Goal: Transaction & Acquisition: Obtain resource

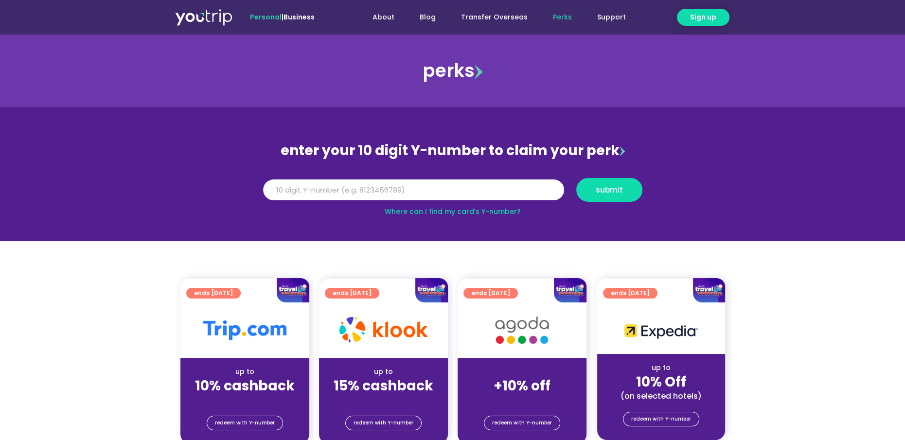
click at [296, 193] on input "Y Number" at bounding box center [413, 190] width 301 height 21
type input "8125421709"
click at [577, 178] on button "submit" at bounding box center [610, 190] width 66 height 24
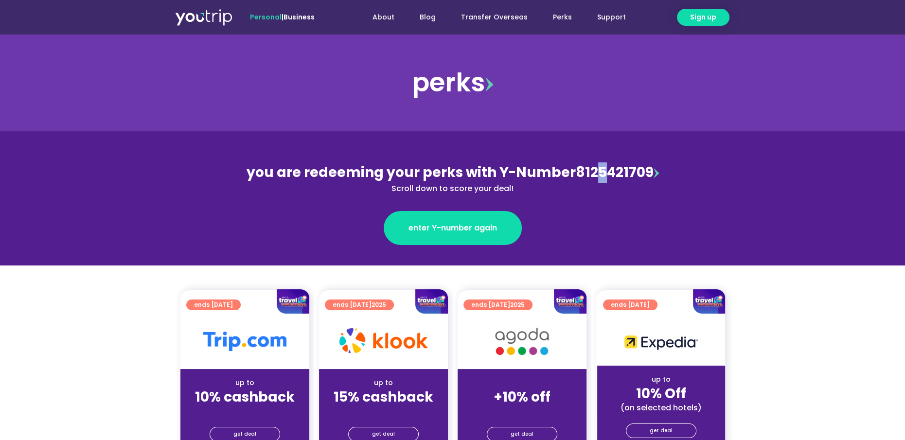
drag, startPoint x: 601, startPoint y: 173, endPoint x: 606, endPoint y: 173, distance: 4.9
click at [606, 173] on div "you are redeeming your perks with Y-Number 8125421709 Scroll down to score your…" at bounding box center [453, 178] width 422 height 32
click at [625, 175] on div "you are redeeming your perks with Y-Number 8125421709 Scroll down to score your…" at bounding box center [453, 178] width 422 height 32
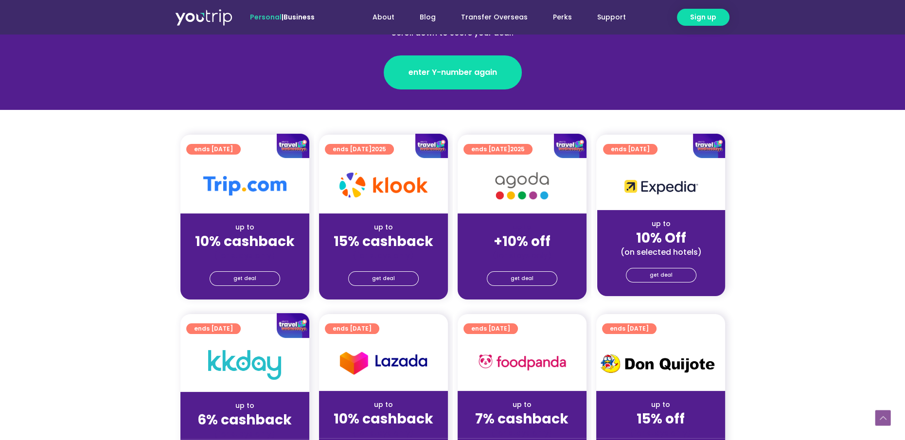
scroll to position [146, 0]
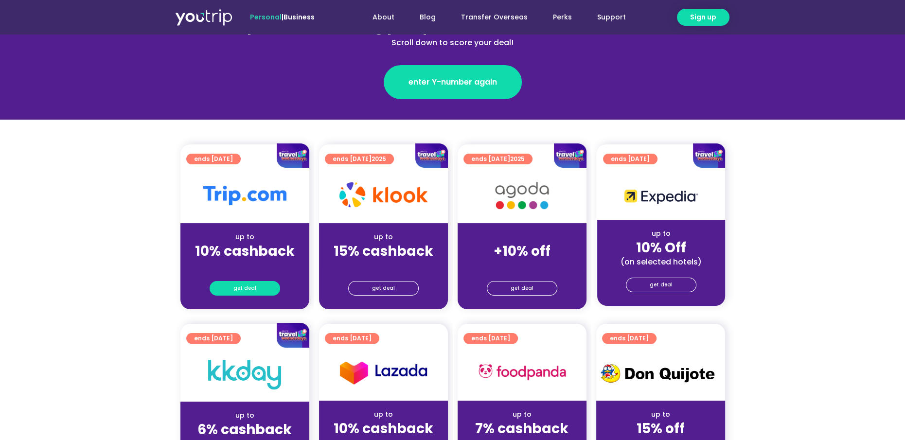
click at [252, 286] on span "get deal" at bounding box center [245, 289] width 23 height 14
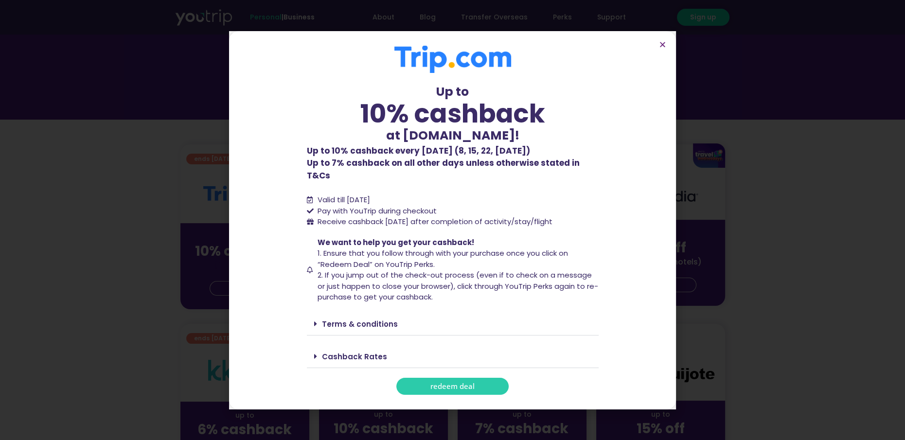
click at [436, 383] on span "redeem deal" at bounding box center [453, 386] width 44 height 7
